Goal: Transaction & Acquisition: Purchase product/service

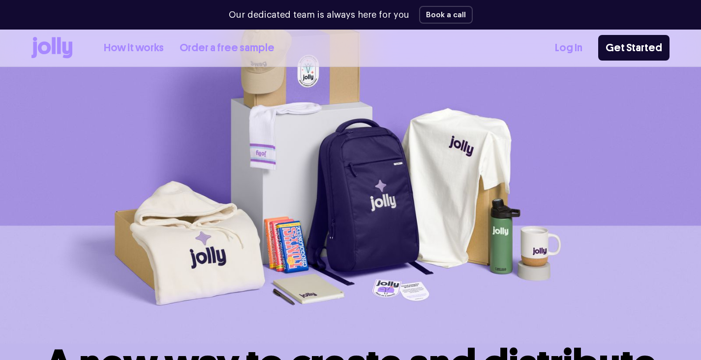
scroll to position [67, 0]
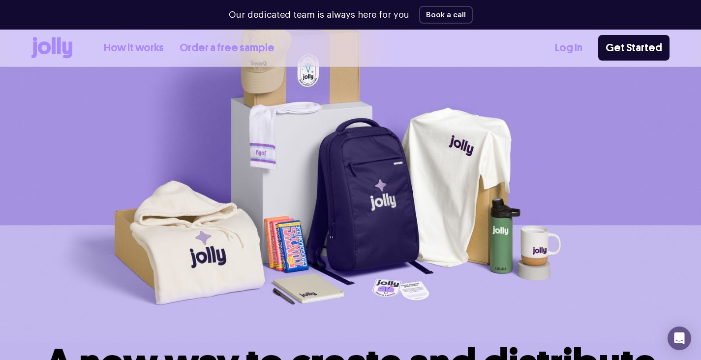
click at [127, 45] on link "How it works" at bounding box center [134, 48] width 60 height 16
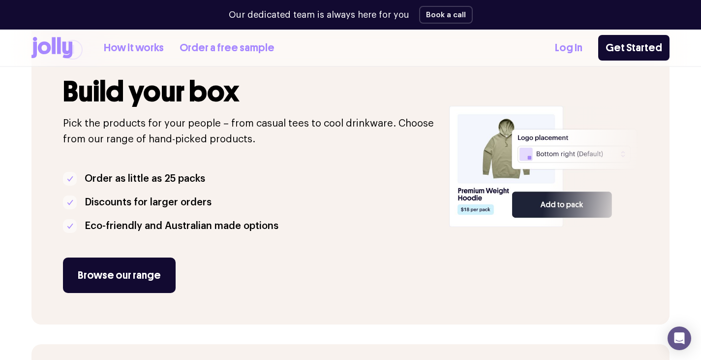
scroll to position [203, 0]
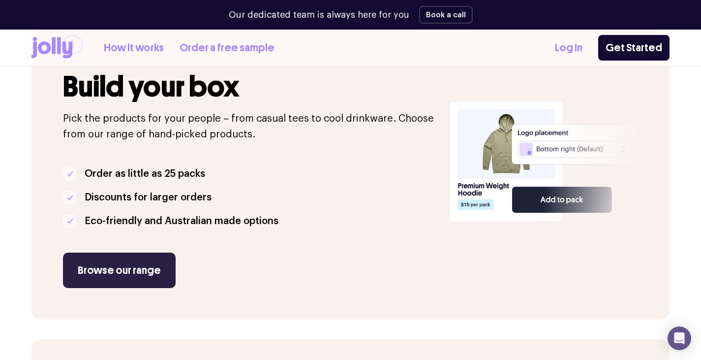
click at [157, 269] on link "Browse our range" at bounding box center [119, 269] width 113 height 35
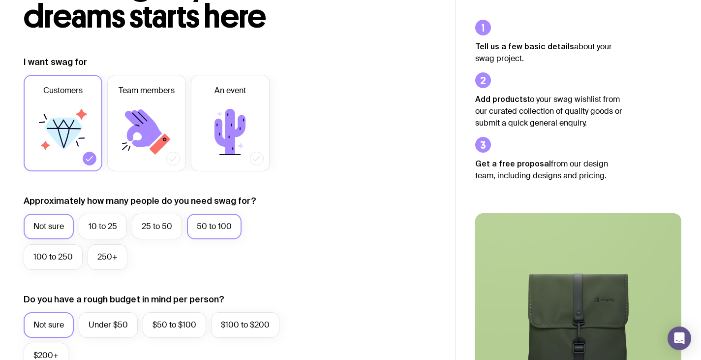
click at [205, 233] on label "50 to 100" at bounding box center [214, 227] width 55 height 26
click at [0, 0] on input "50 to 100" at bounding box center [0, 0] width 0 height 0
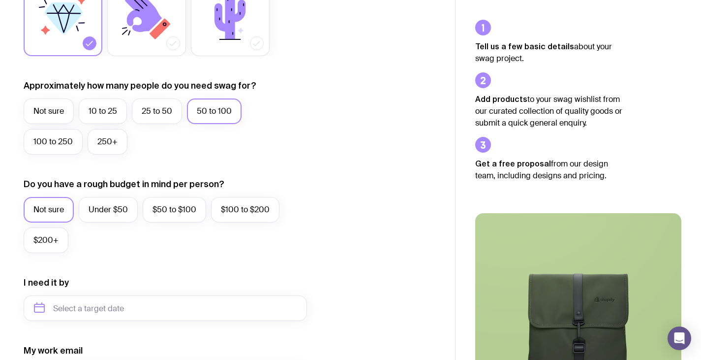
scroll to position [210, 0]
click at [125, 213] on label "Under $50" at bounding box center [108, 209] width 59 height 26
click at [0, 0] on input "Under $50" at bounding box center [0, 0] width 0 height 0
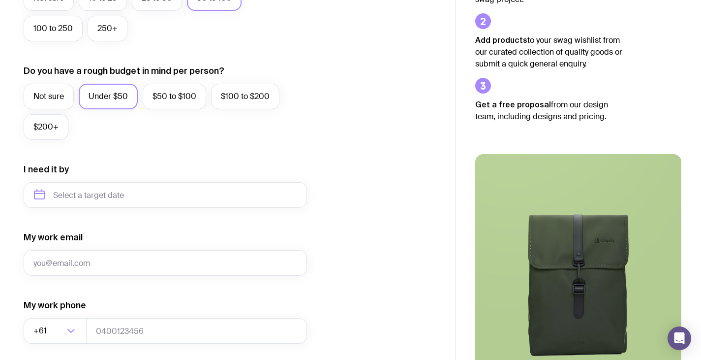
scroll to position [323, 0]
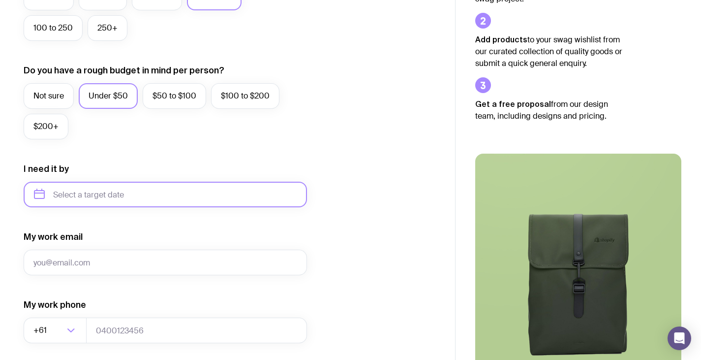
click at [216, 201] on input "text" at bounding box center [165, 195] width 283 height 26
click at [123, 317] on button "Dec" at bounding box center [127, 316] width 36 height 20
type input "[DATE]"
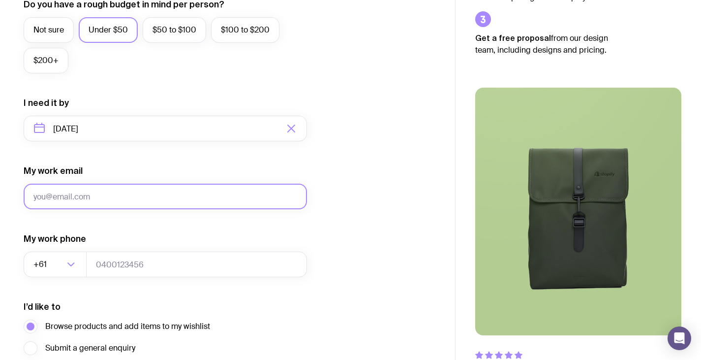
scroll to position [477, 0]
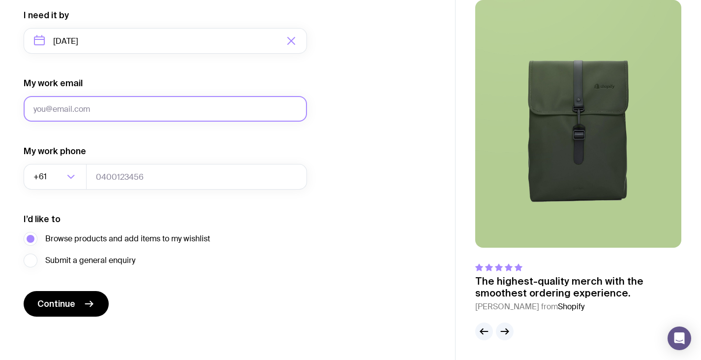
click at [176, 102] on input "My work email" at bounding box center [165, 109] width 283 height 26
type input "[EMAIL_ADDRESS][DOMAIN_NAME]"
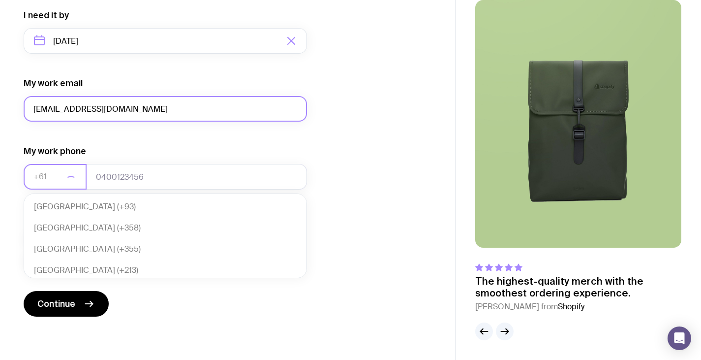
scroll to position [213, 0]
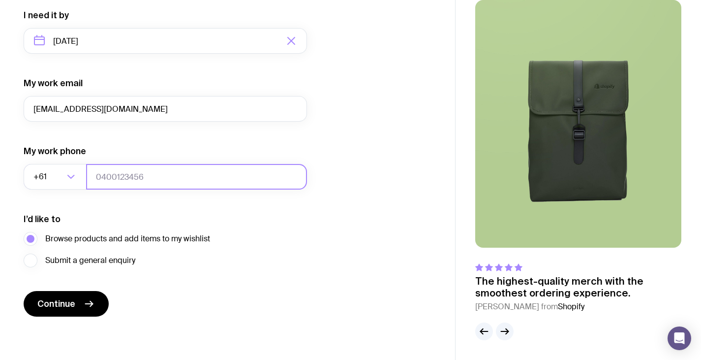
click at [136, 177] on input "tel" at bounding box center [196, 177] width 221 height 26
type input "438328647"
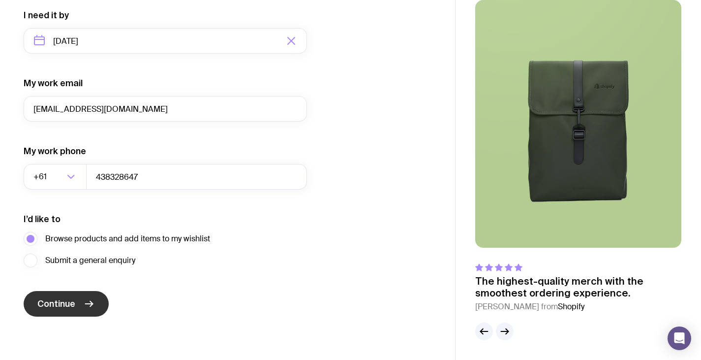
click at [57, 297] on button "Continue" at bounding box center [66, 304] width 85 height 26
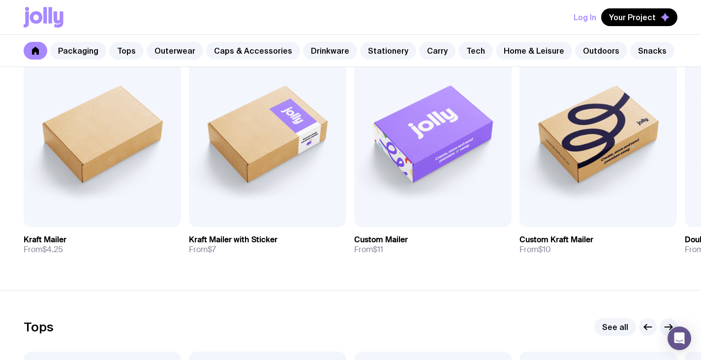
scroll to position [233, 0]
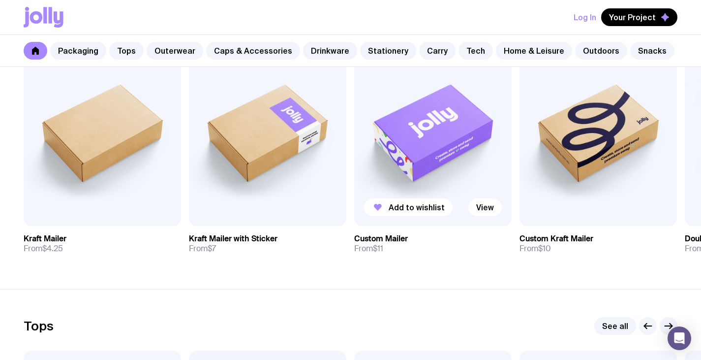
click at [459, 108] on img at bounding box center [432, 131] width 157 height 189
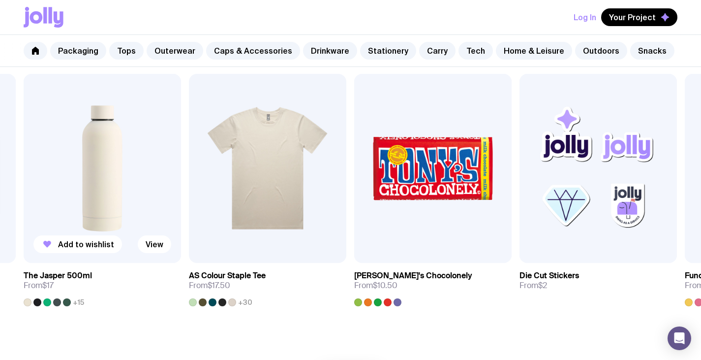
scroll to position [493, 0]
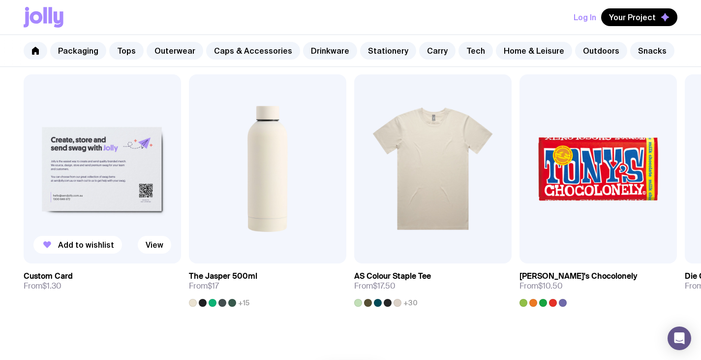
click at [74, 188] on img at bounding box center [102, 168] width 157 height 189
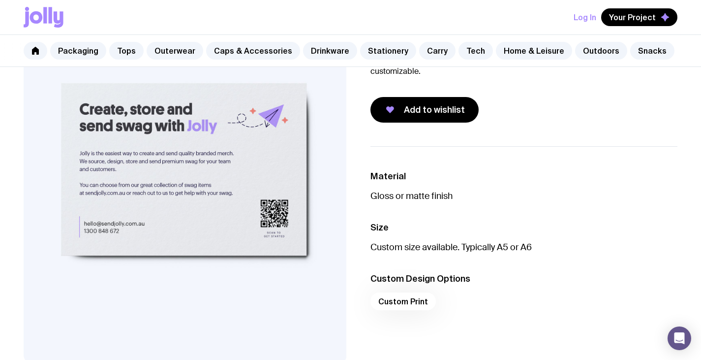
scroll to position [108, 0]
click at [415, 118] on button "Add to wishlist" at bounding box center [425, 109] width 108 height 26
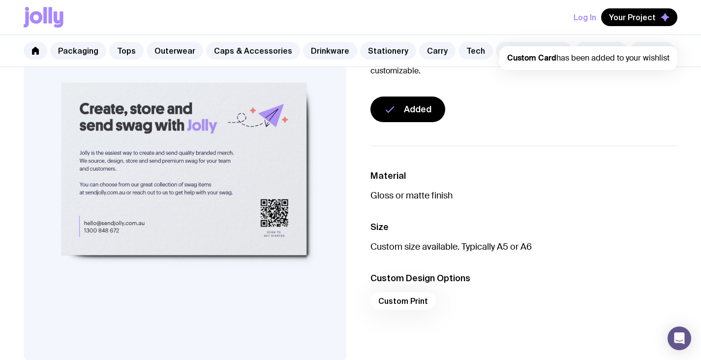
scroll to position [0, 0]
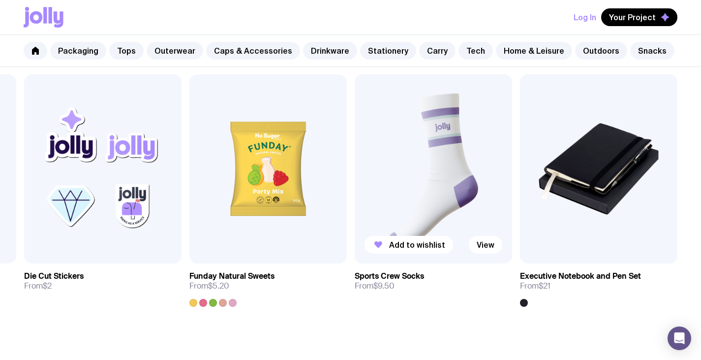
scroll to position [512, 0]
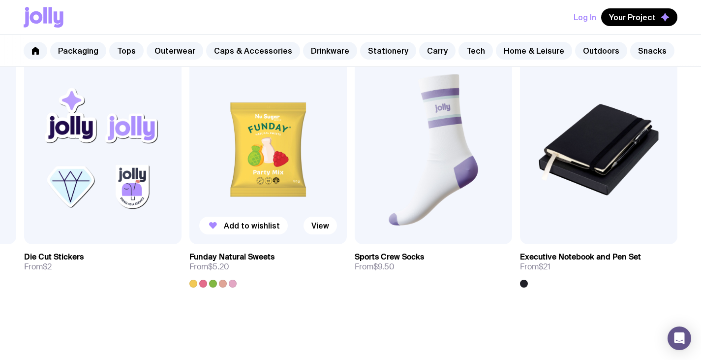
click at [254, 162] on img at bounding box center [267, 149] width 157 height 189
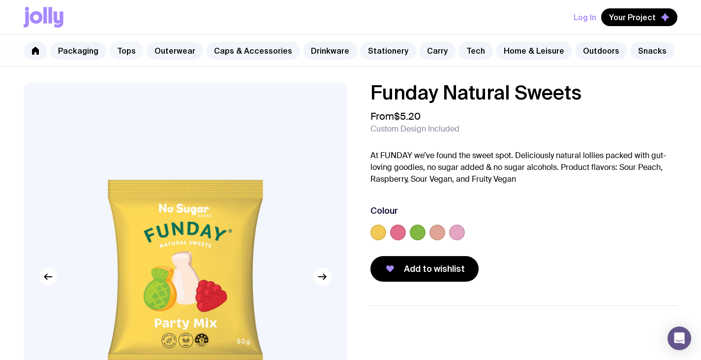
click at [122, 51] on link "Tops" at bounding box center [126, 51] width 34 height 18
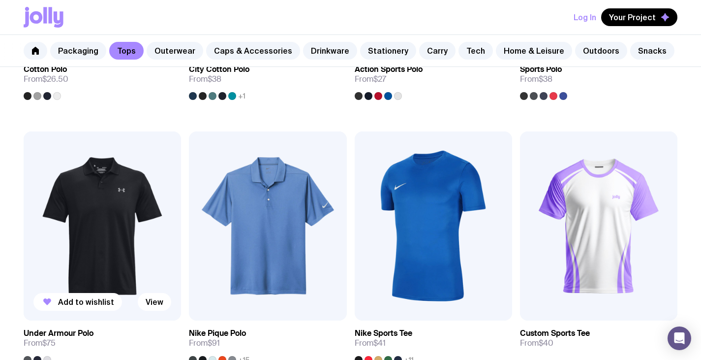
scroll to position [650, 0]
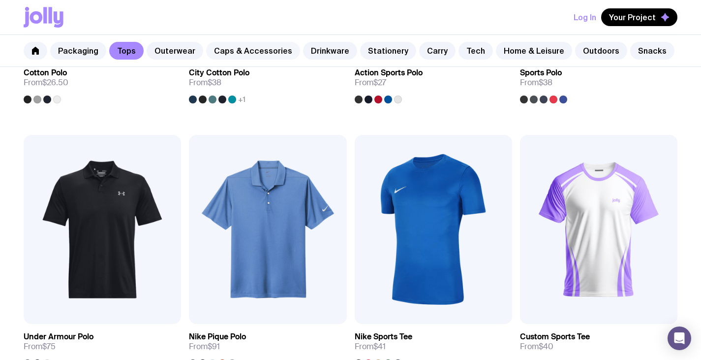
click at [253, 49] on link "Caps & Accessories" at bounding box center [253, 51] width 94 height 18
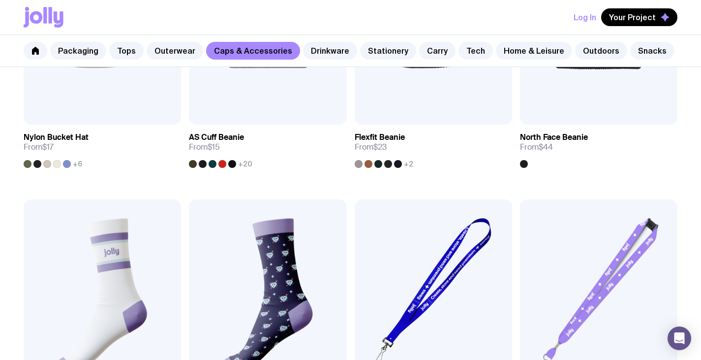
scroll to position [1224, 0]
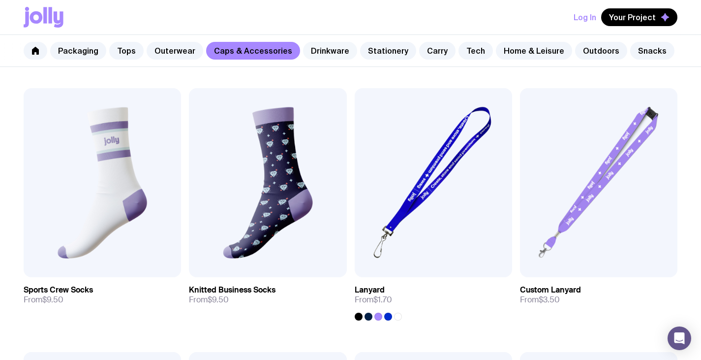
click at [329, 53] on link "Drinkware" at bounding box center [330, 51] width 54 height 18
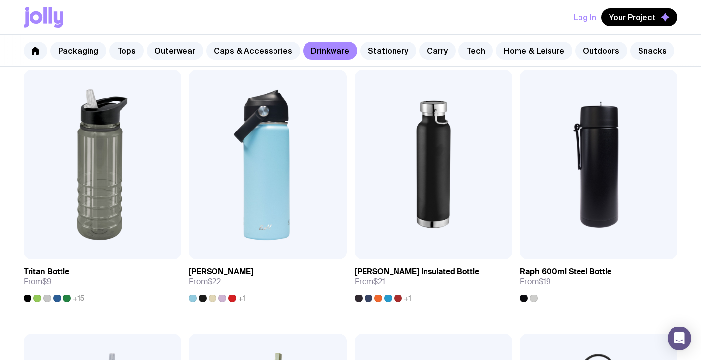
scroll to position [978, 0]
click at [533, 53] on link "Home & Leisure" at bounding box center [534, 51] width 76 height 18
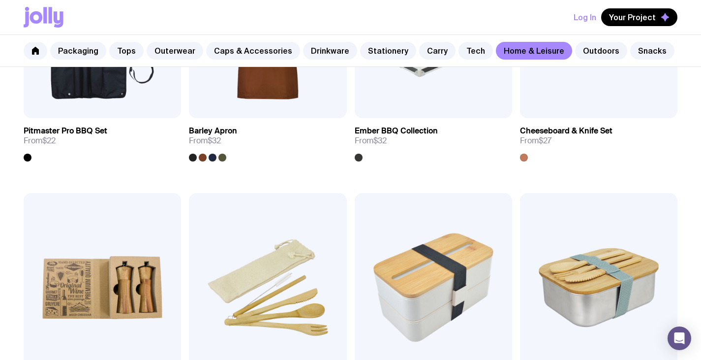
scroll to position [856, 0]
click at [471, 56] on link "Tech" at bounding box center [476, 51] width 34 height 18
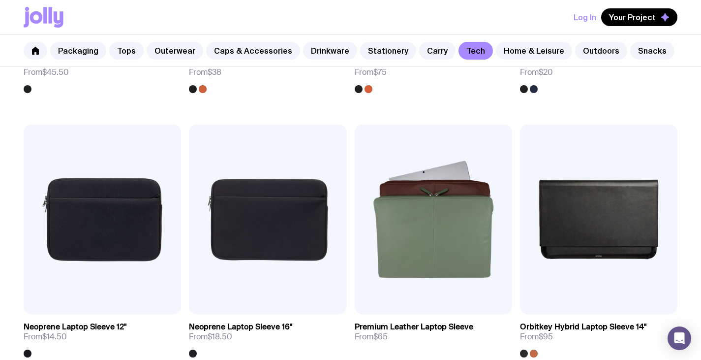
scroll to position [1381, 0]
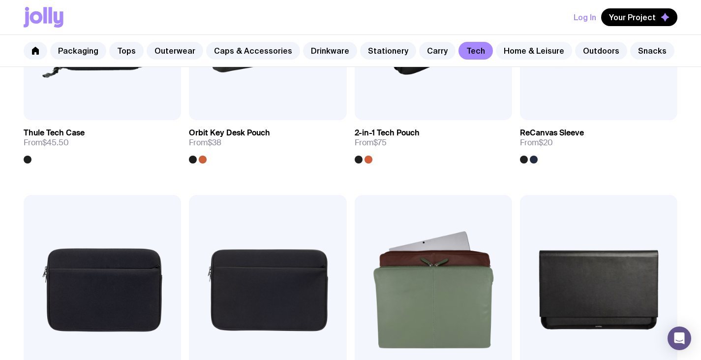
click at [510, 57] on link "Home & Leisure" at bounding box center [534, 51] width 76 height 18
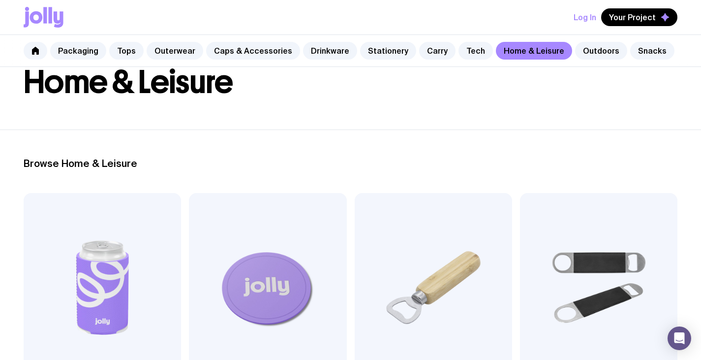
scroll to position [73, 0]
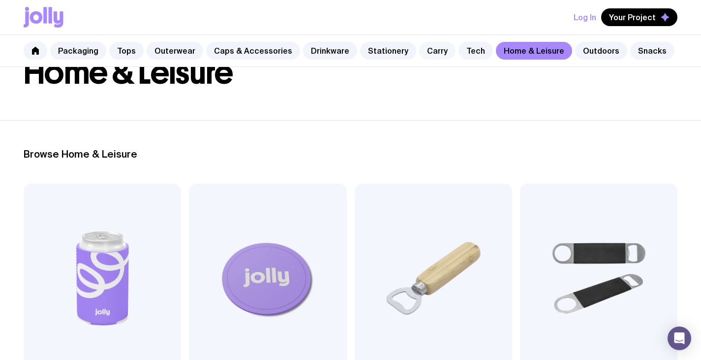
click at [429, 53] on link "Carry" at bounding box center [437, 51] width 36 height 18
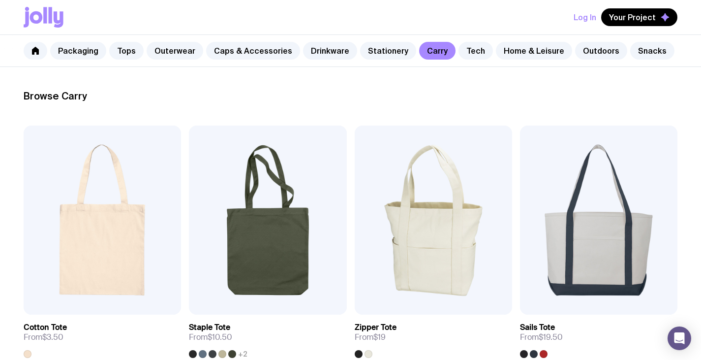
scroll to position [133, 0]
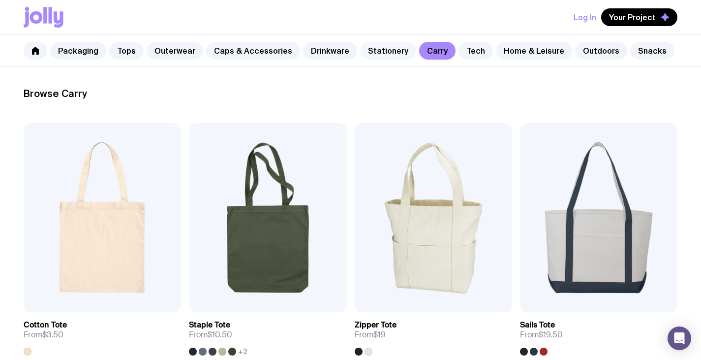
click at [382, 56] on link "Stationery" at bounding box center [388, 51] width 56 height 18
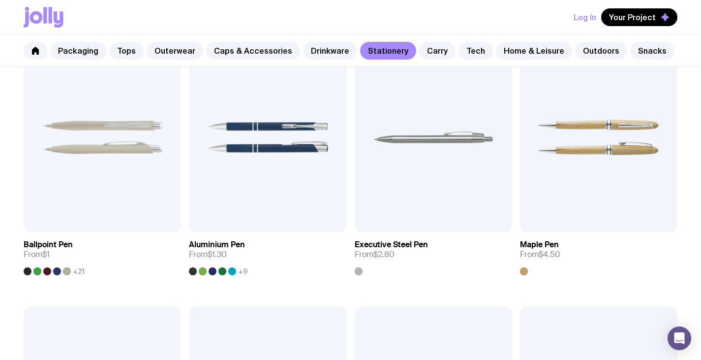
scroll to position [214, 0]
click at [306, 51] on link "Drinkware" at bounding box center [330, 51] width 54 height 18
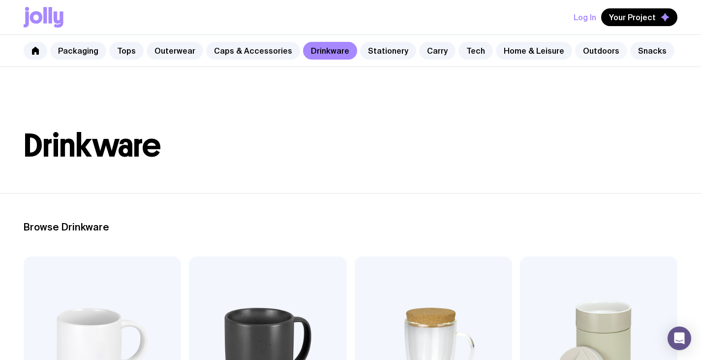
click at [576, 53] on link "Outdoors" at bounding box center [601, 51] width 52 height 18
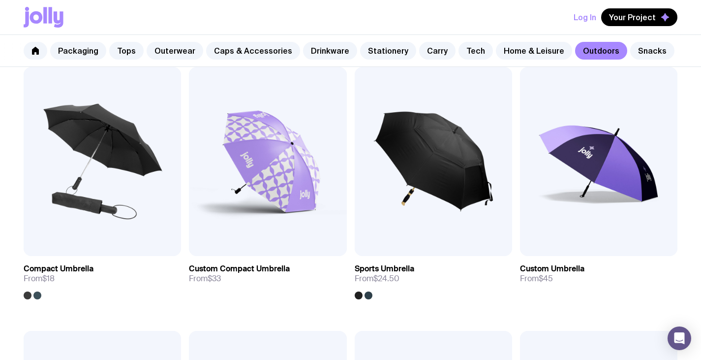
scroll to position [191, 0]
